Goal: Navigation & Orientation: Find specific page/section

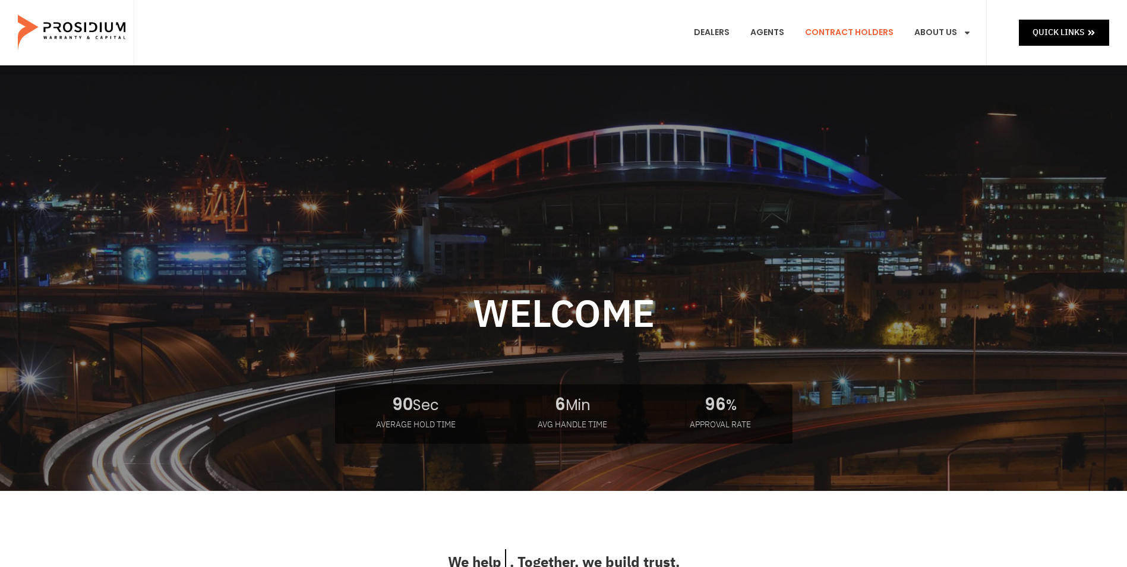
click at [835, 30] on link "Contract Holders" at bounding box center [849, 33] width 106 height 44
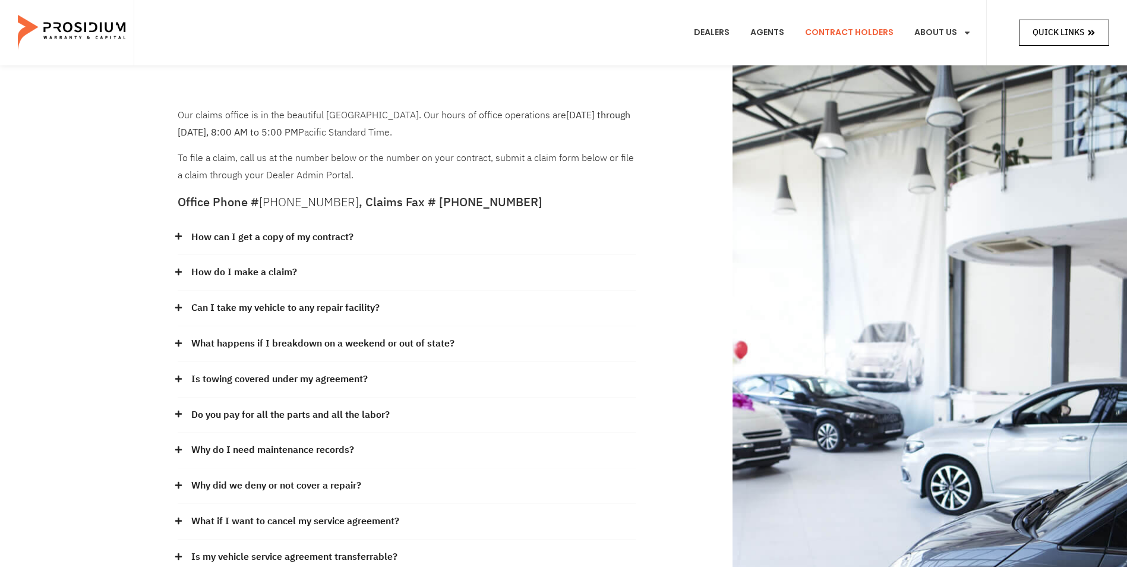
click at [1071, 30] on span "Quick Links" at bounding box center [1059, 32] width 52 height 15
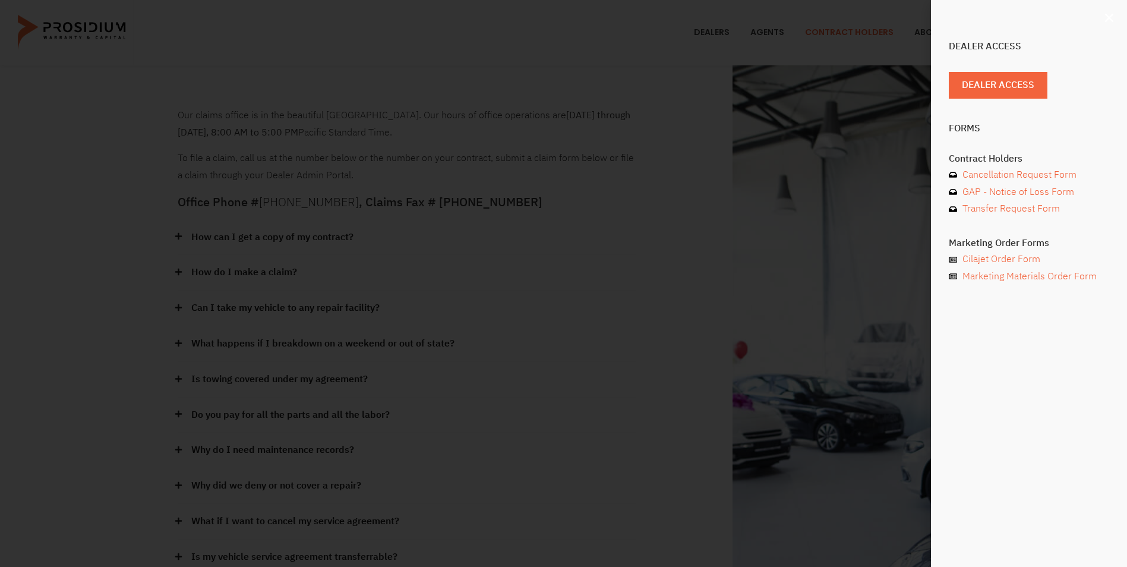
click at [1111, 18] on icon "Close" at bounding box center [1110, 18] width 12 height 12
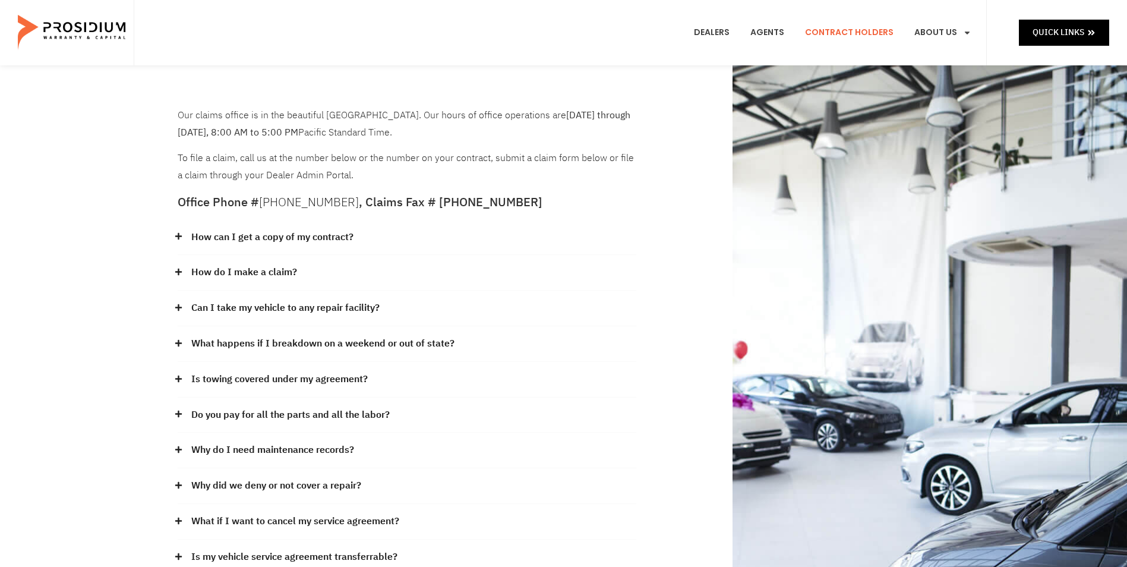
click at [855, 32] on link "Contract Holders" at bounding box center [849, 33] width 106 height 44
click at [728, 35] on e-page-transition at bounding box center [563, 283] width 1127 height 567
click at [720, 34] on link "Dealers" at bounding box center [711, 33] width 53 height 44
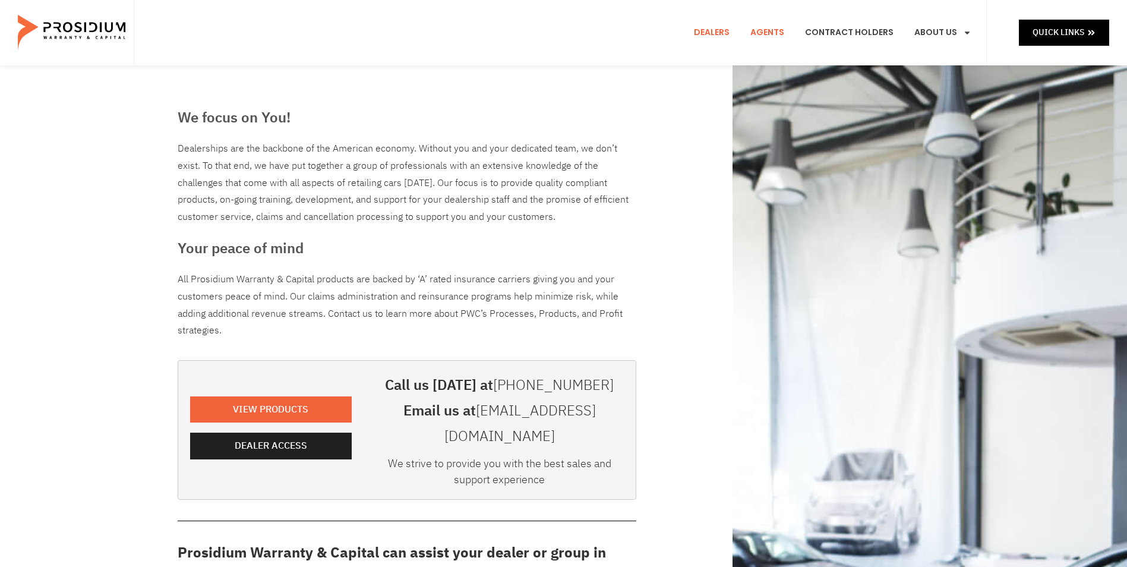
click at [779, 34] on link "Agents" at bounding box center [768, 33] width 52 height 44
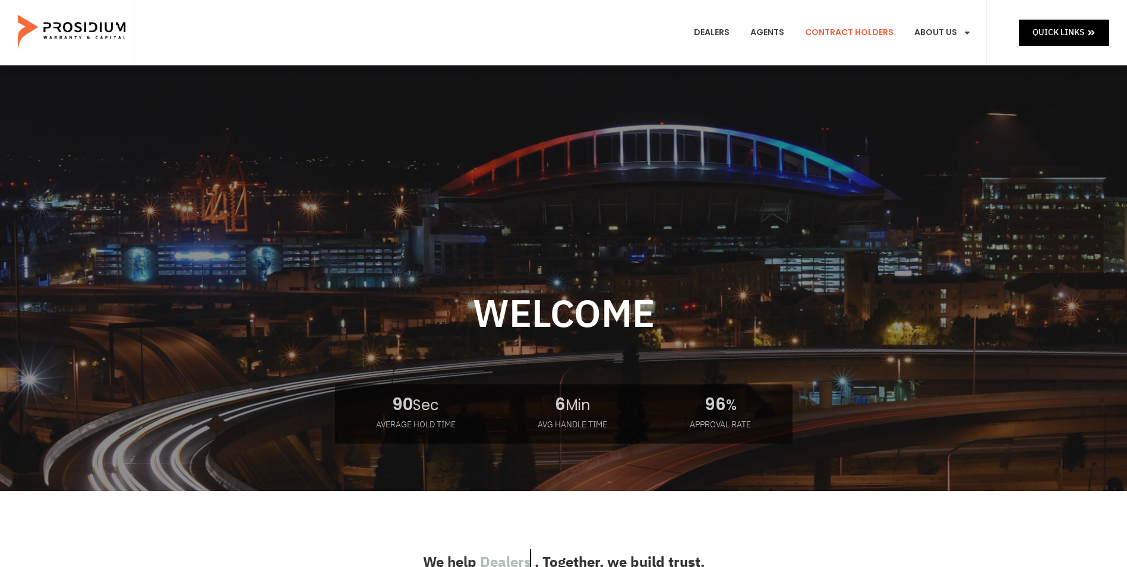
click at [857, 32] on link "Contract Holders" at bounding box center [849, 33] width 106 height 44
click at [724, 31] on link "Dealers" at bounding box center [711, 33] width 53 height 44
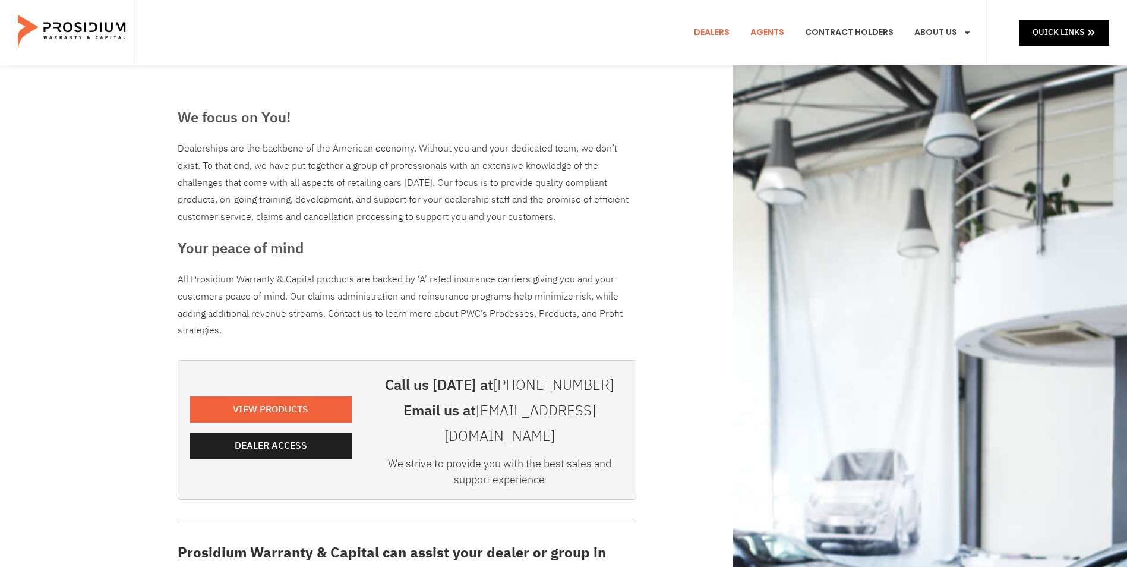
click at [764, 30] on link "Agents" at bounding box center [768, 33] width 52 height 44
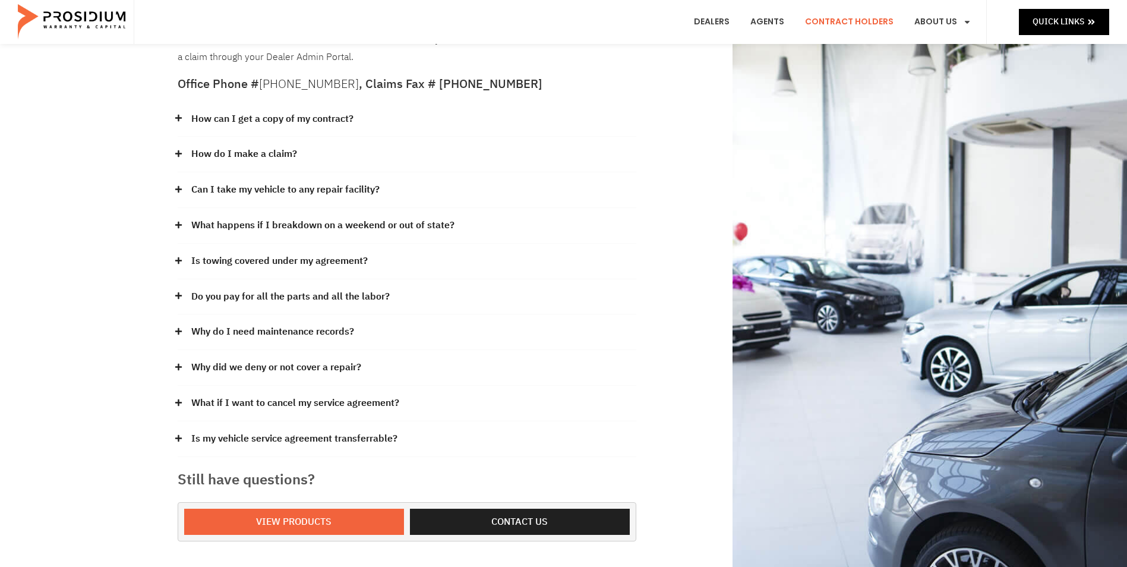
scroll to position [119, 0]
click at [177, 152] on icon at bounding box center [179, 153] width 8 height 8
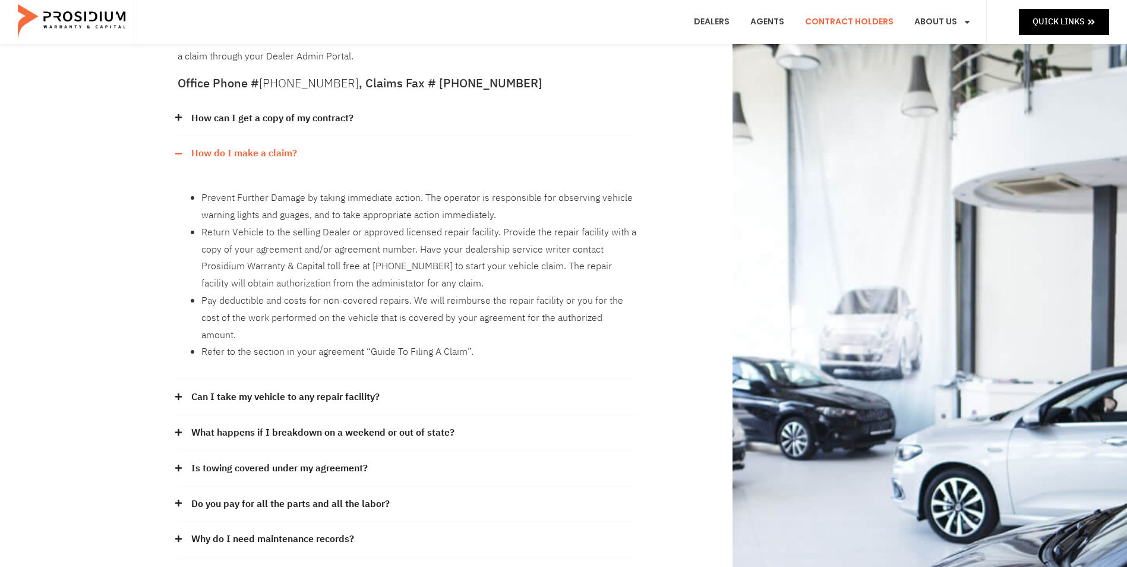
click at [177, 152] on icon at bounding box center [179, 154] width 8 height 8
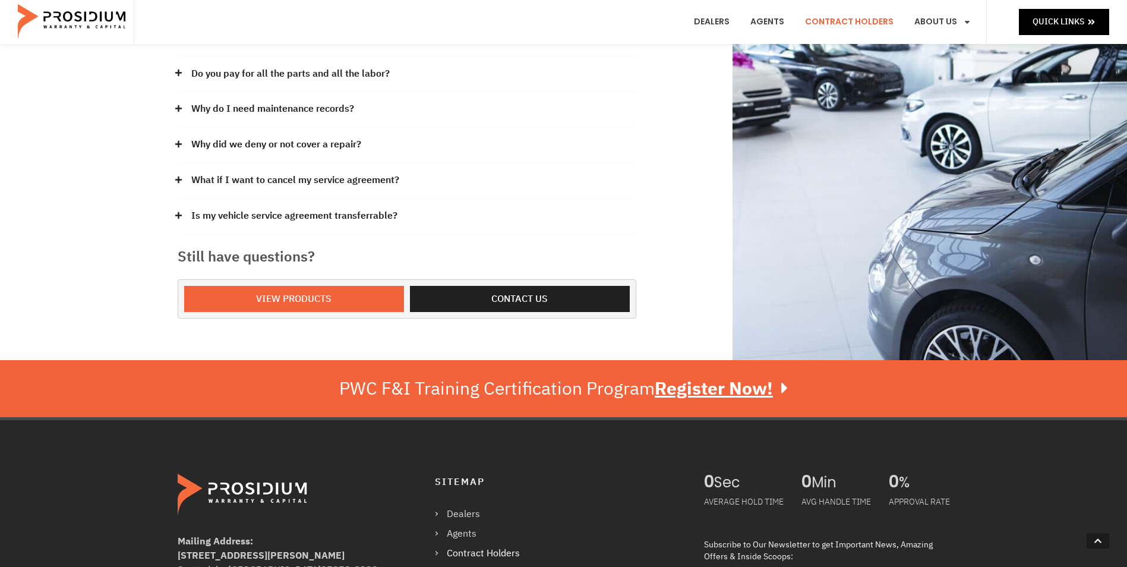
scroll to position [357, 0]
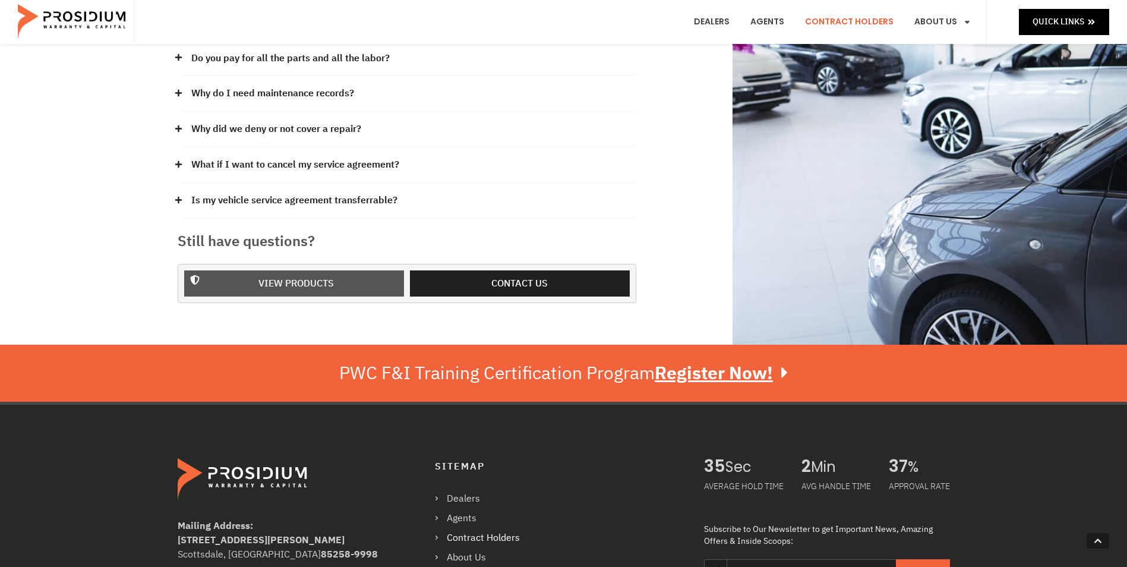
click at [300, 287] on span "View Products" at bounding box center [296, 283] width 75 height 17
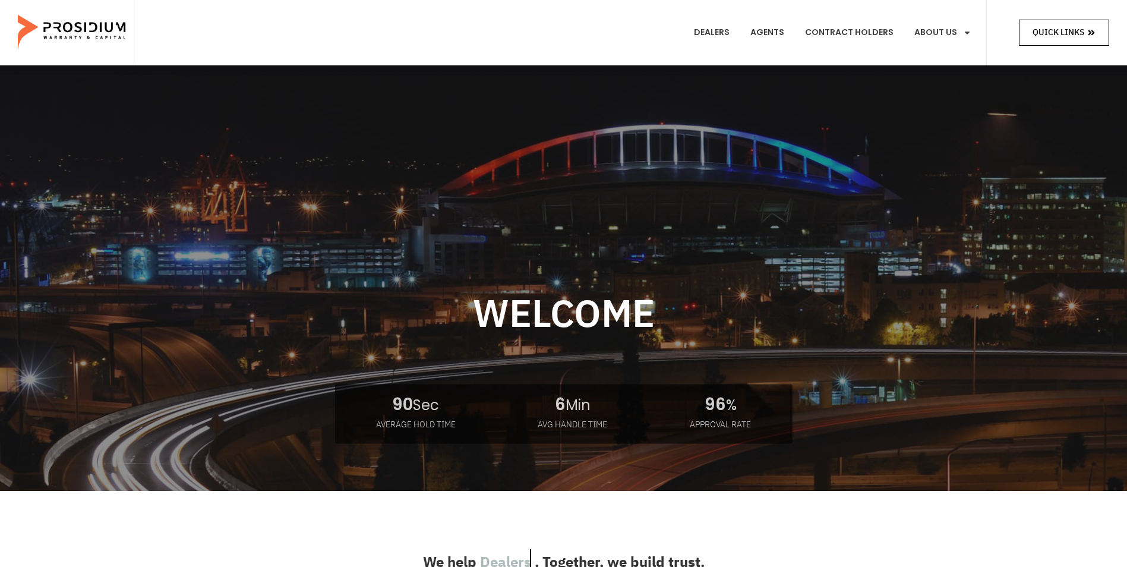
click at [1095, 31] on icon at bounding box center [1092, 33] width 8 height 8
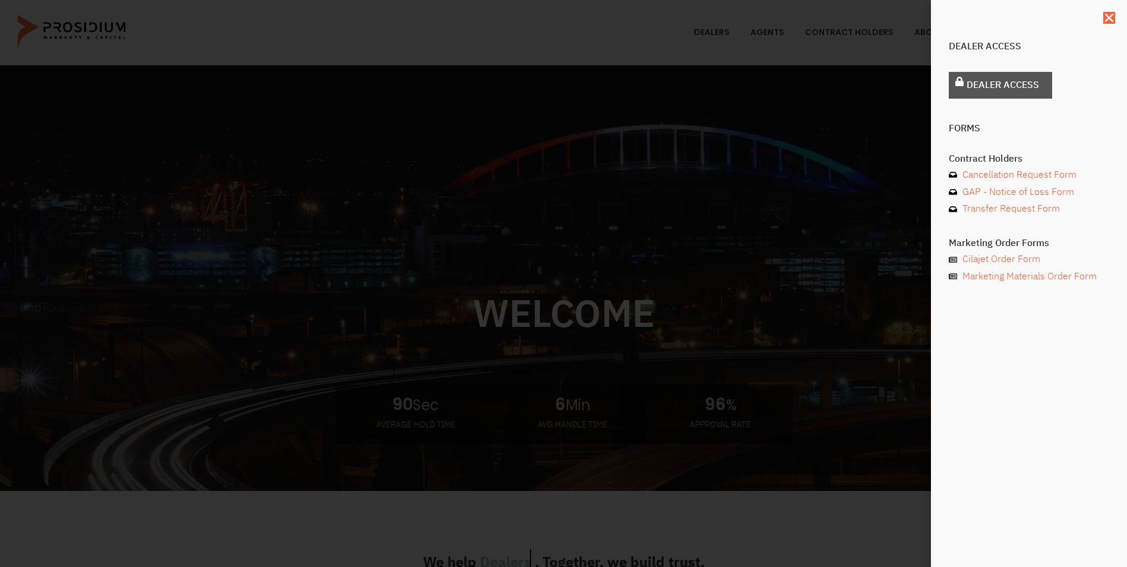
click at [1004, 85] on span "Dealer Access" at bounding box center [1003, 85] width 73 height 17
